Goal: Communication & Community: Answer question/provide support

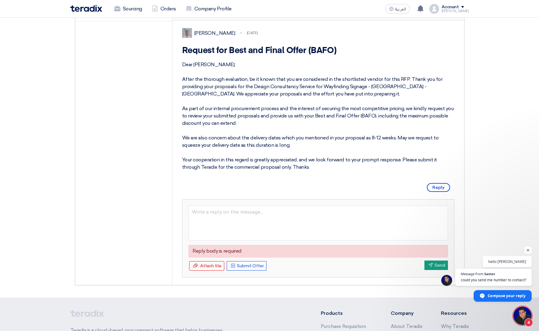
scroll to position [102, 0]
click at [210, 229] on div "Attach file Attach file" at bounding box center [206, 266] width 35 height 9
click at [0, 0] on input "Attach file Attach file" at bounding box center [0, 0] width 0 height 0
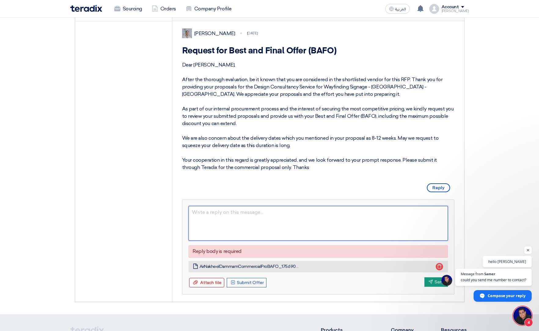
click at [237, 229] on textarea at bounding box center [317, 223] width 259 height 35
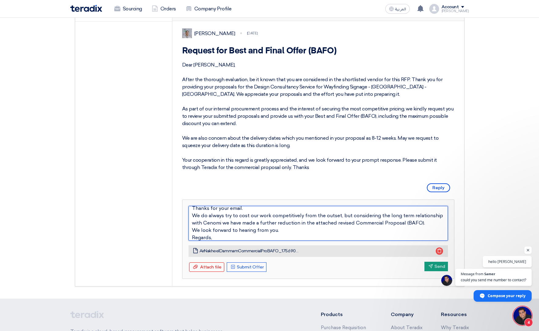
scroll to position [19, 0]
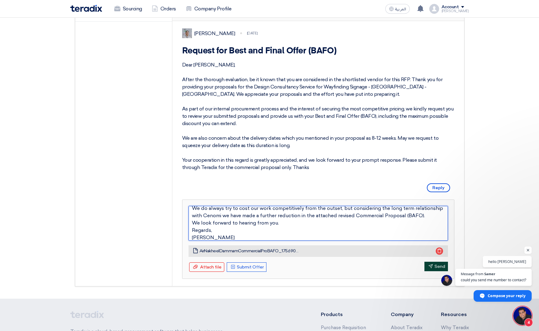
type textarea "Dear [PERSON_NAME], Thanks for your email. We do always try to cost our work co…"
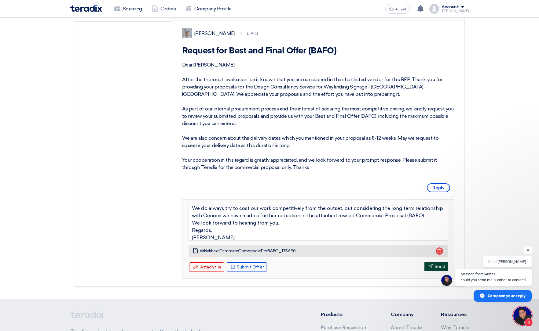
click at [359, 229] on button "Send Send" at bounding box center [436, 266] width 24 height 9
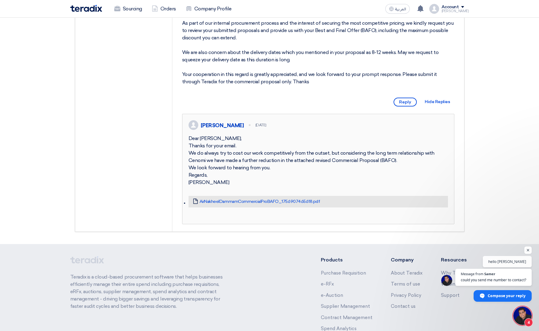
scroll to position [189, 0]
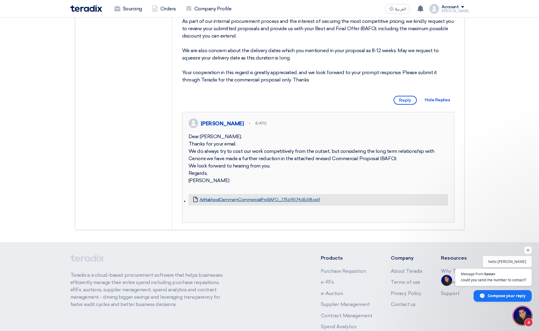
click at [250, 203] on link "AirNakheelDammamCommercialProBAFO_1756907465618.pdf" at bounding box center [259, 199] width 121 height 5
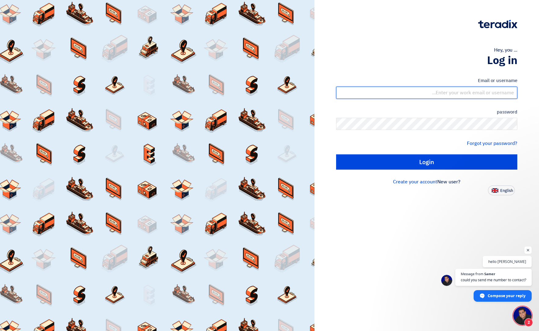
click at [451, 92] on input "text" at bounding box center [426, 93] width 181 height 12
type input "alan@airdesign.co.uk"
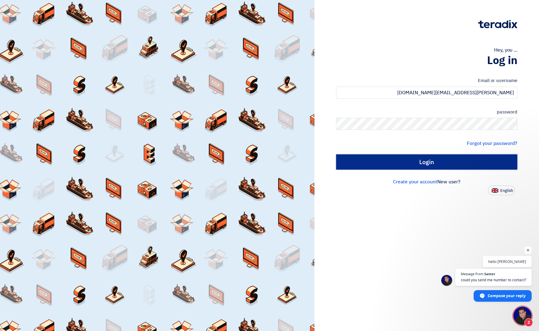
click at [459, 162] on input "Login" at bounding box center [426, 161] width 181 height 15
type input "Sign in"
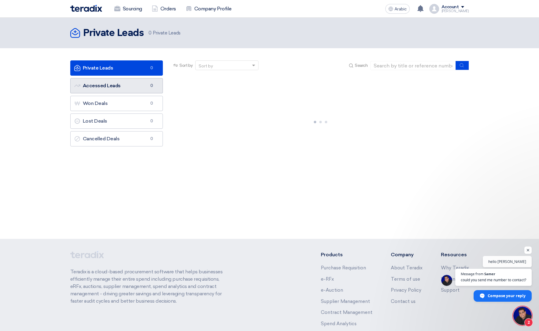
click at [120, 87] on link "Accessed Leads Accessed Leads 0" at bounding box center [116, 85] width 93 height 15
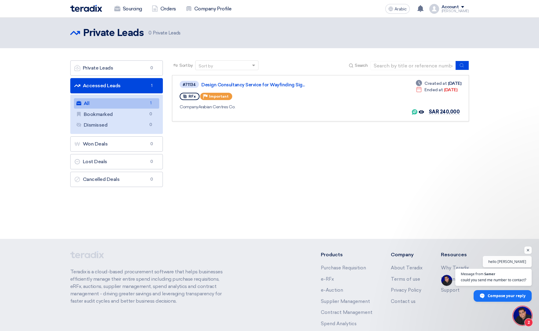
click at [96, 107] on link "All All 1" at bounding box center [116, 103] width 85 height 10
click at [303, 96] on div "RFx Priority Important" at bounding box center [268, 97] width 176 height 10
click at [223, 85] on font "Design Consultancy Service for Wayfinding Sign..." at bounding box center [254, 84] width 106 height 5
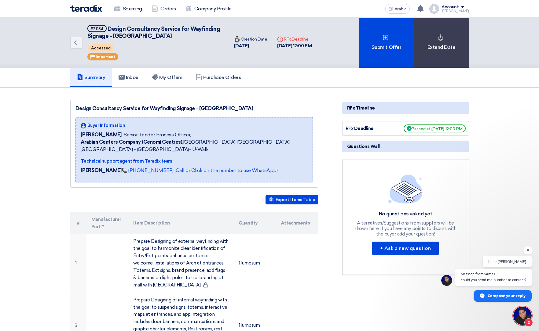
scroll to position [8, 0]
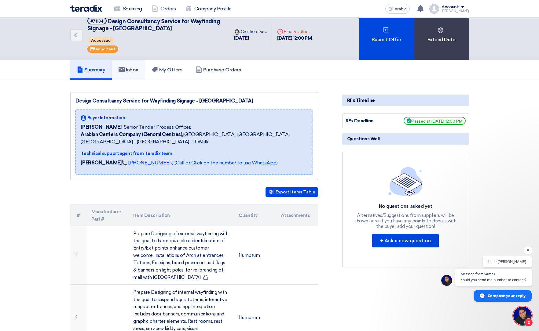
click at [127, 67] on font "Inbox" at bounding box center [132, 70] width 13 height 6
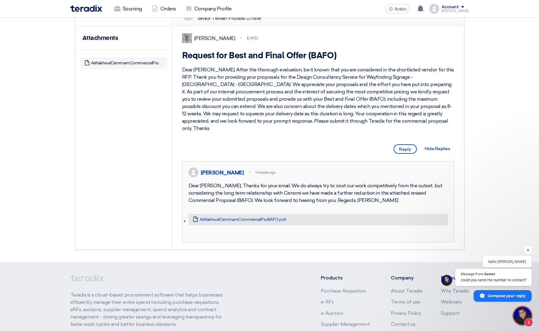
scroll to position [101, 0]
